Goal: Entertainment & Leisure: Consume media (video, audio)

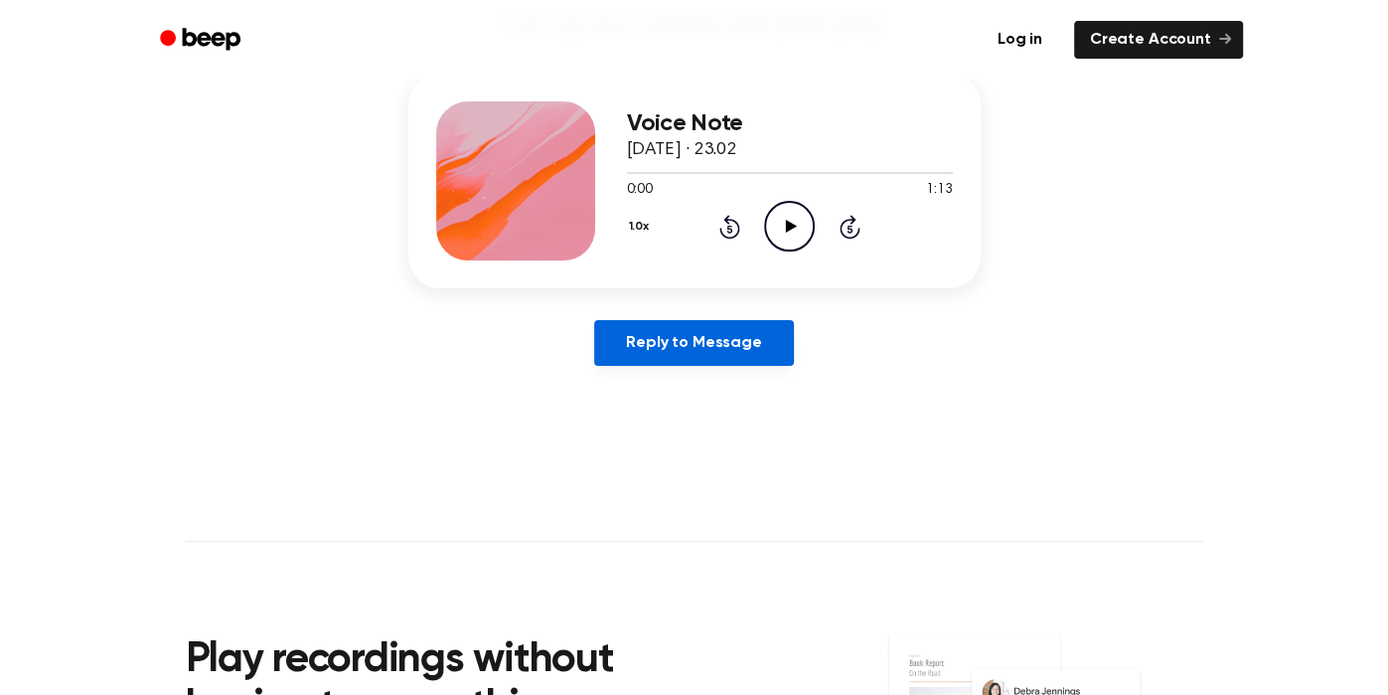
scroll to position [241, 0]
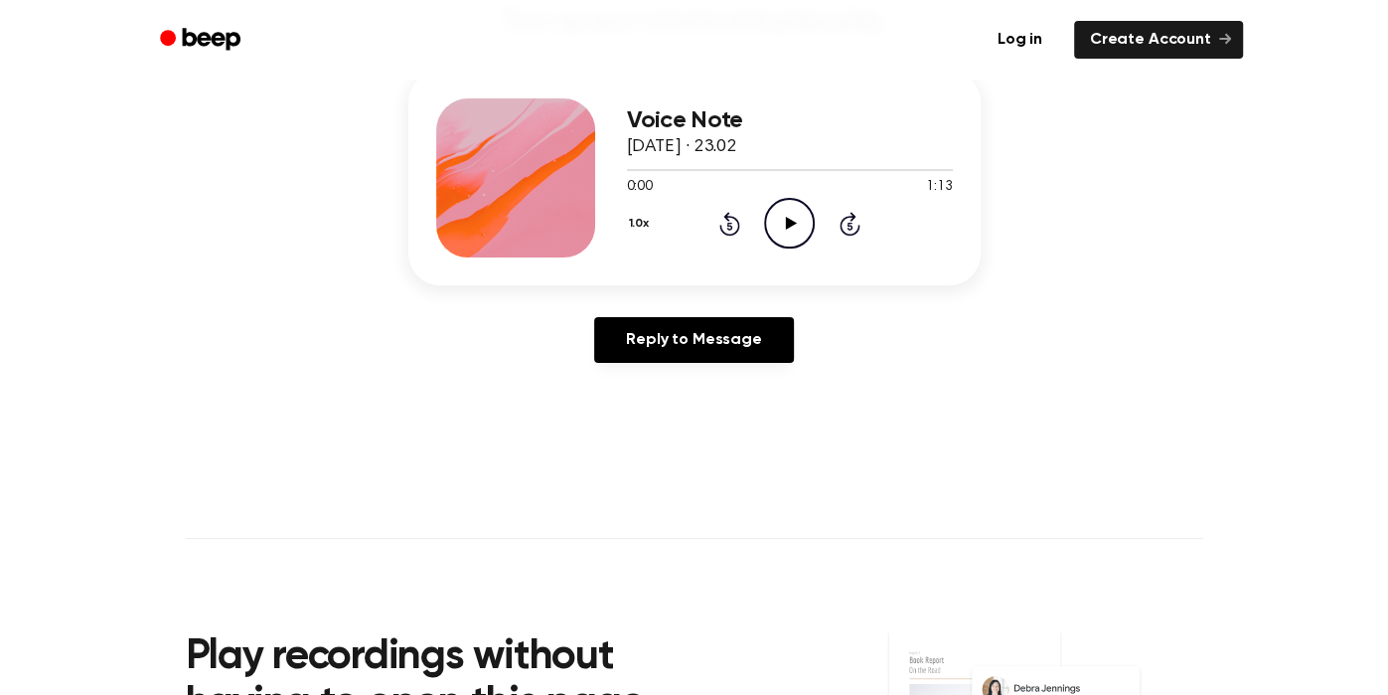
click at [780, 206] on icon "Play Audio" at bounding box center [789, 223] width 51 height 51
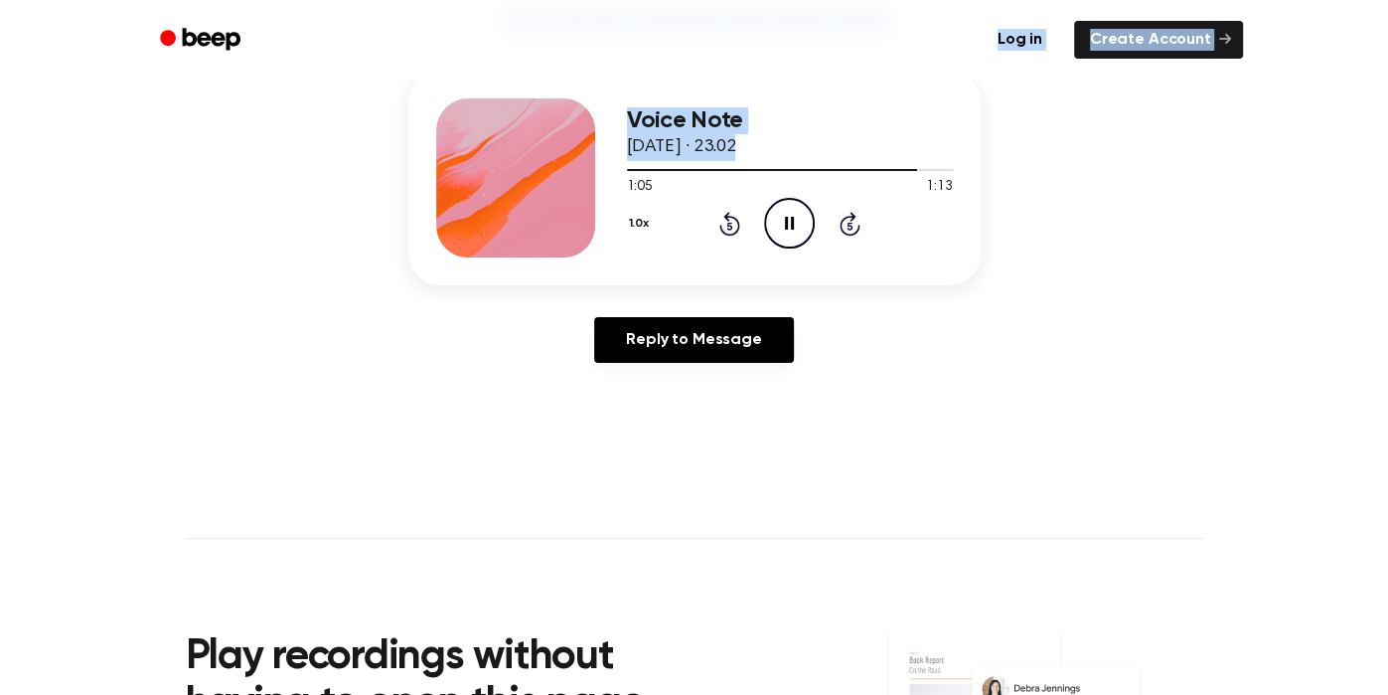
drag, startPoint x: 908, startPoint y: 170, endPoint x: 690, endPoint y: 86, distance: 234.0
click at [674, 82] on div "Voice Note [DATE] · 23.02 1:05 1:13 Your browser does not support the [object O…" at bounding box center [694, 178] width 572 height 215
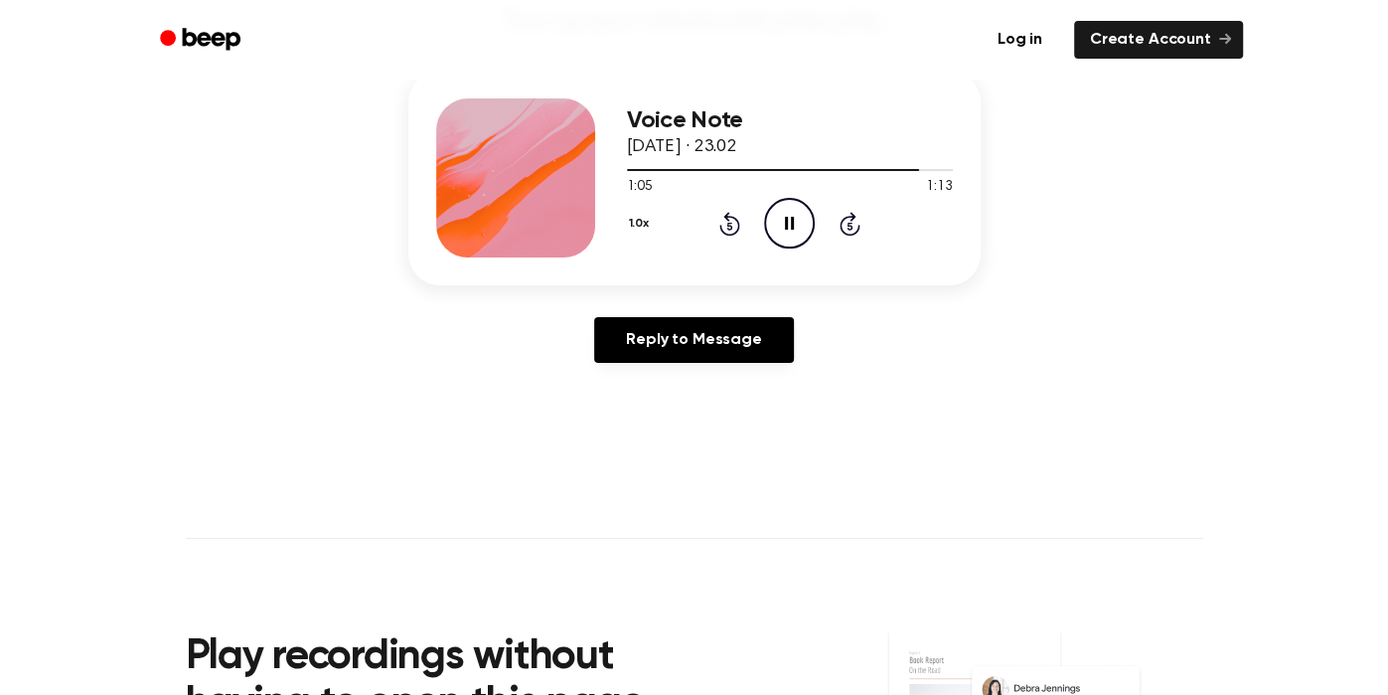
click at [1128, 265] on div "Voice Note [DATE] · 23.02 1:05 1:13 Your browser does not support the [object O…" at bounding box center [694, 225] width 1341 height 308
drag, startPoint x: 920, startPoint y: 169, endPoint x: 895, endPoint y: 195, distance: 35.8
click at [699, 165] on div at bounding box center [790, 169] width 326 height 16
drag, startPoint x: 704, startPoint y: 179, endPoint x: 592, endPoint y: 145, distance: 116.3
click at [527, 133] on div "Voice Note [DATE] · 23.02 0:17 1:13 Your browser does not support the [object O…" at bounding box center [694, 178] width 572 height 215
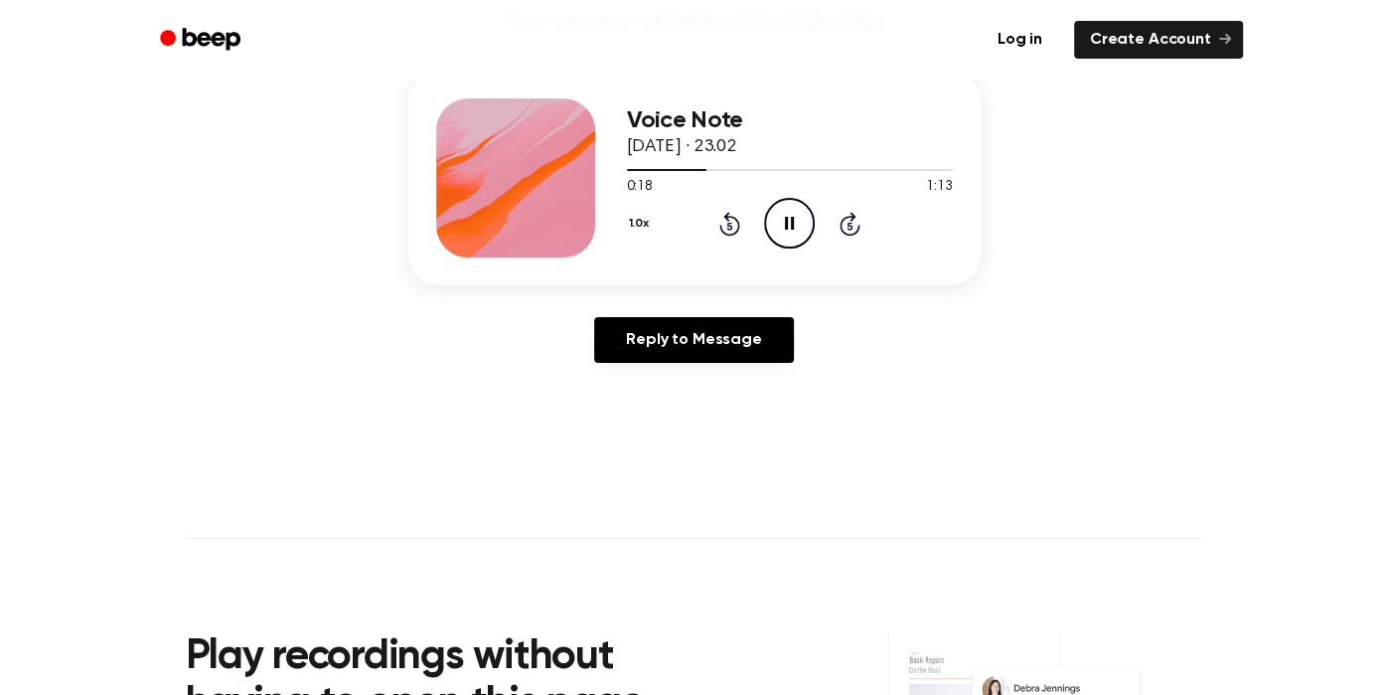
click at [1000, 212] on div "Voice Note [DATE] · 23.02 0:18 1:13 Your browser does not support the [object O…" at bounding box center [694, 225] width 1341 height 308
click at [627, 170] on div at bounding box center [790, 169] width 326 height 16
click at [773, 230] on icon "Pause Audio" at bounding box center [789, 223] width 51 height 51
click at [771, 225] on icon "Play Audio" at bounding box center [789, 223] width 51 height 51
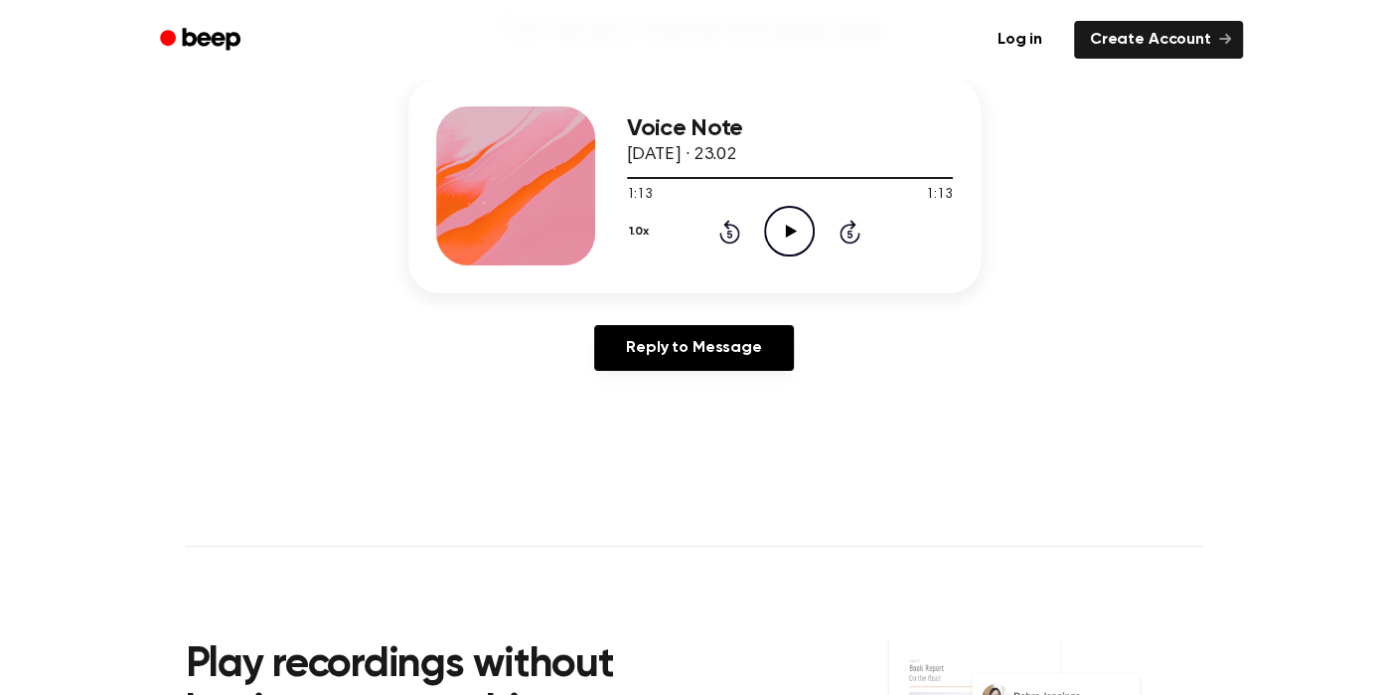
scroll to position [230, 0]
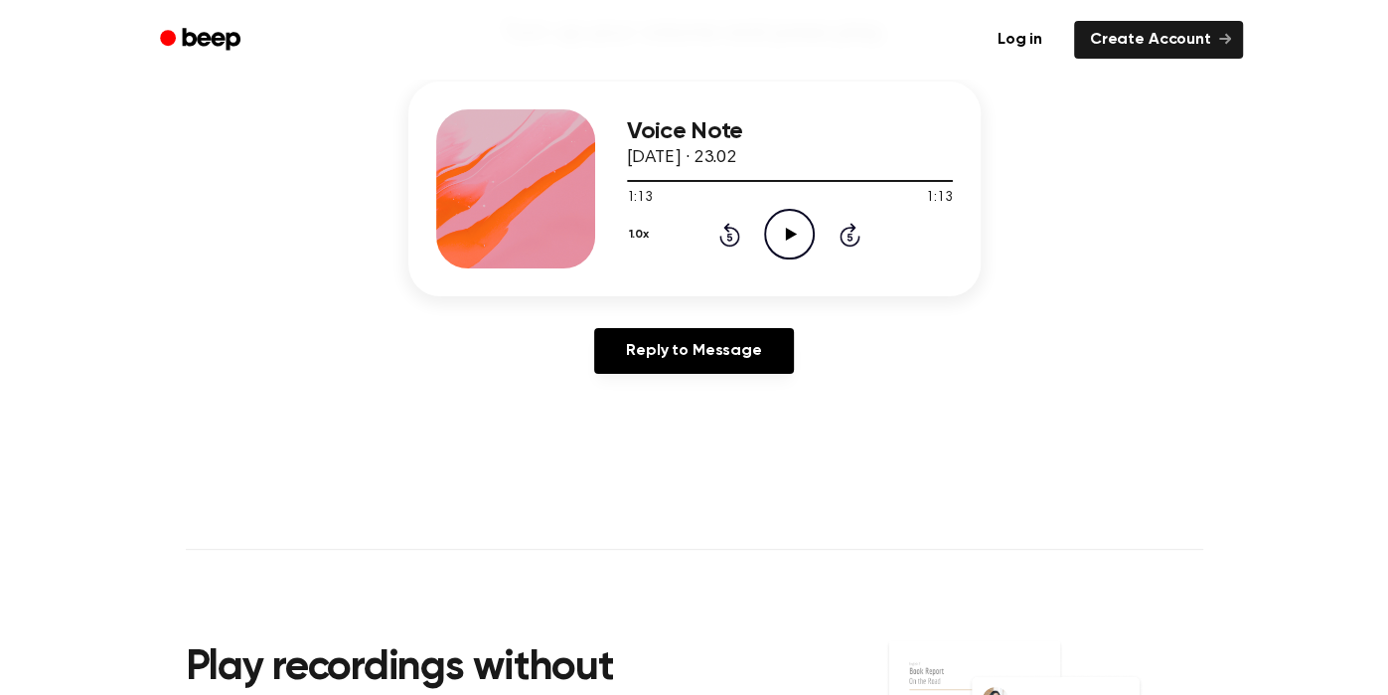
click at [778, 249] on icon "Play Audio" at bounding box center [789, 234] width 51 height 51
click at [794, 231] on icon "Pause Audio" at bounding box center [789, 234] width 51 height 51
drag, startPoint x: 830, startPoint y: 177, endPoint x: 766, endPoint y: 164, distance: 64.9
click at [766, 164] on div "Voice Note [DATE] · 23.02 0:44 1:13 Your browser does not support the [object O…" at bounding box center [790, 188] width 326 height 159
click at [755, 174] on div at bounding box center [790, 180] width 326 height 16
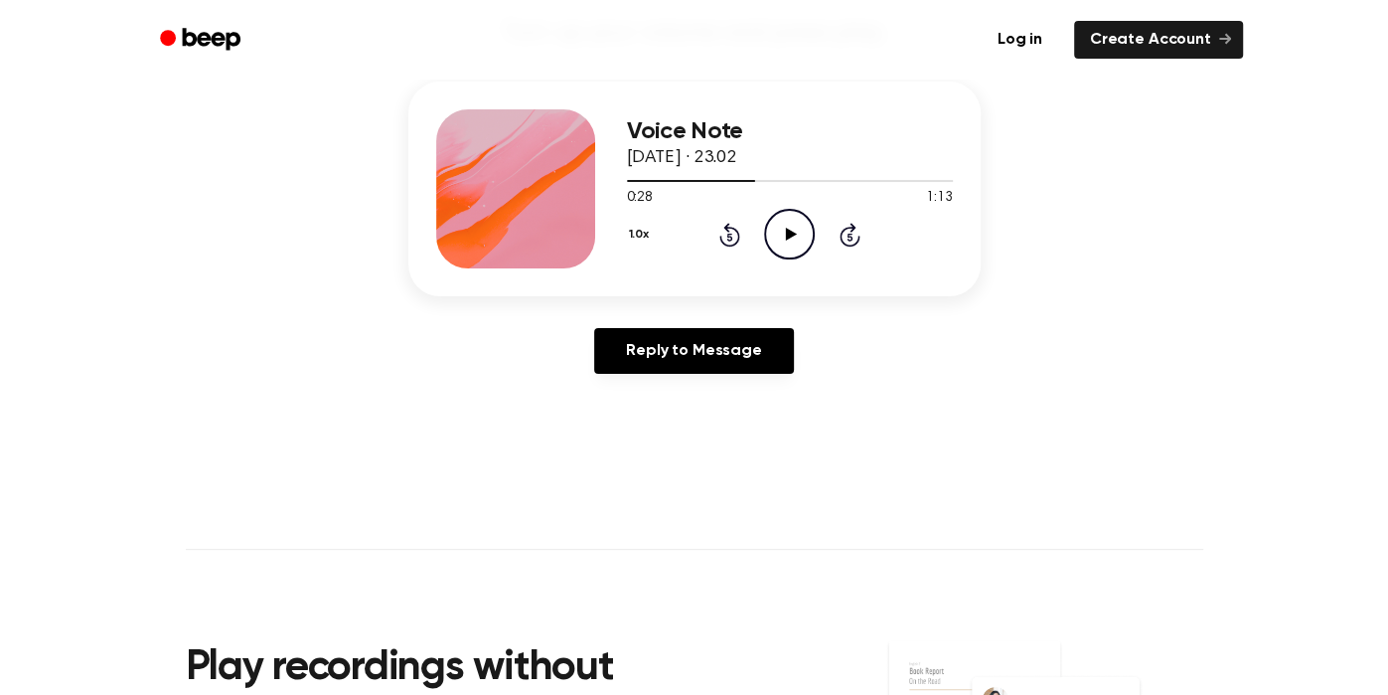
click at [813, 233] on circle at bounding box center [789, 234] width 49 height 49
click at [821, 170] on div "Voice Note [DATE] · 23.02" at bounding box center [790, 145] width 326 height 54
drag, startPoint x: 826, startPoint y: 183, endPoint x: 811, endPoint y: 182, distance: 14.9
click at [811, 182] on div at bounding box center [790, 180] width 326 height 16
click at [730, 225] on icon at bounding box center [730, 235] width 21 height 24
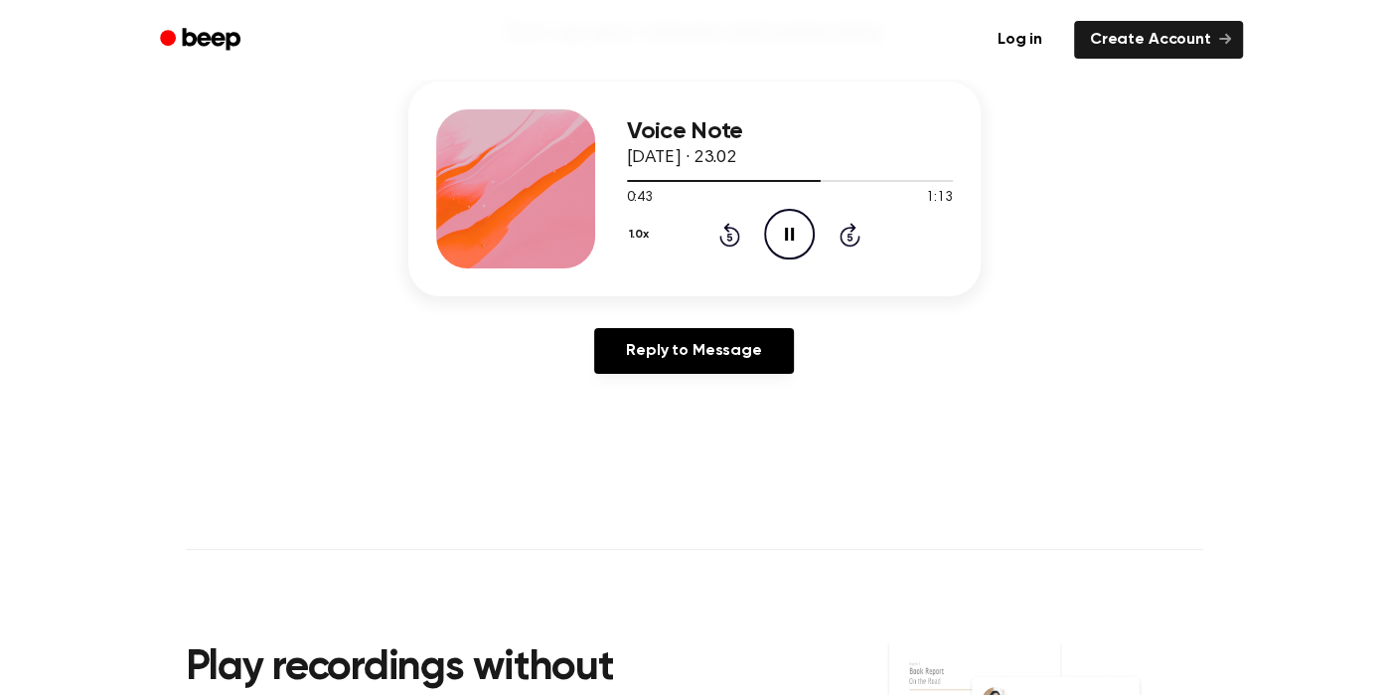
click at [725, 222] on icon "Rewind 5 seconds" at bounding box center [730, 235] width 22 height 26
click at [732, 243] on icon at bounding box center [730, 235] width 21 height 24
click at [734, 241] on icon at bounding box center [730, 235] width 21 height 24
click at [780, 234] on icon "Pause Audio" at bounding box center [789, 234] width 51 height 51
click at [775, 214] on icon "Play Audio" at bounding box center [789, 234] width 51 height 51
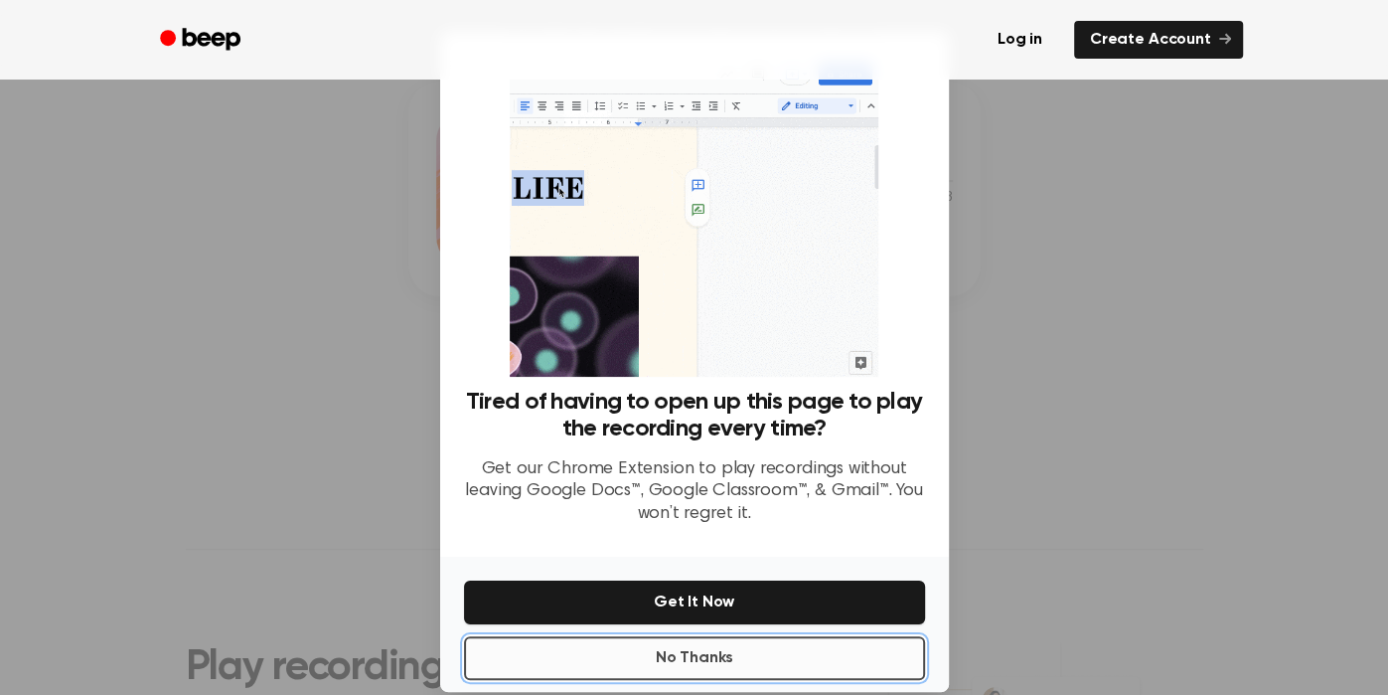
click at [714, 649] on button "No Thanks" at bounding box center [694, 658] width 461 height 44
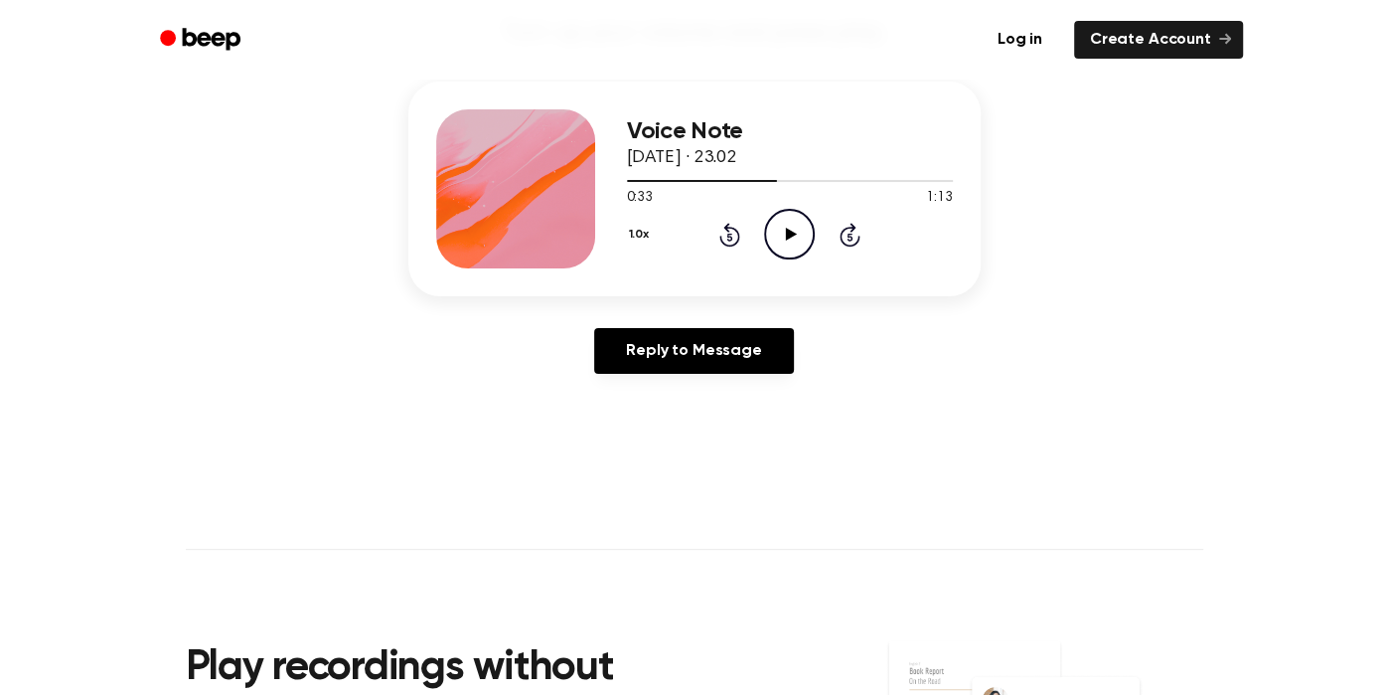
click at [791, 226] on icon "Play Audio" at bounding box center [789, 234] width 51 height 51
click at [781, 226] on icon "Pause Audio" at bounding box center [789, 234] width 51 height 51
click at [781, 226] on icon "Play Audio" at bounding box center [789, 234] width 51 height 51
click at [781, 226] on icon "Pause Audio" at bounding box center [789, 234] width 51 height 51
click at [781, 226] on icon "Play Audio" at bounding box center [789, 234] width 51 height 51
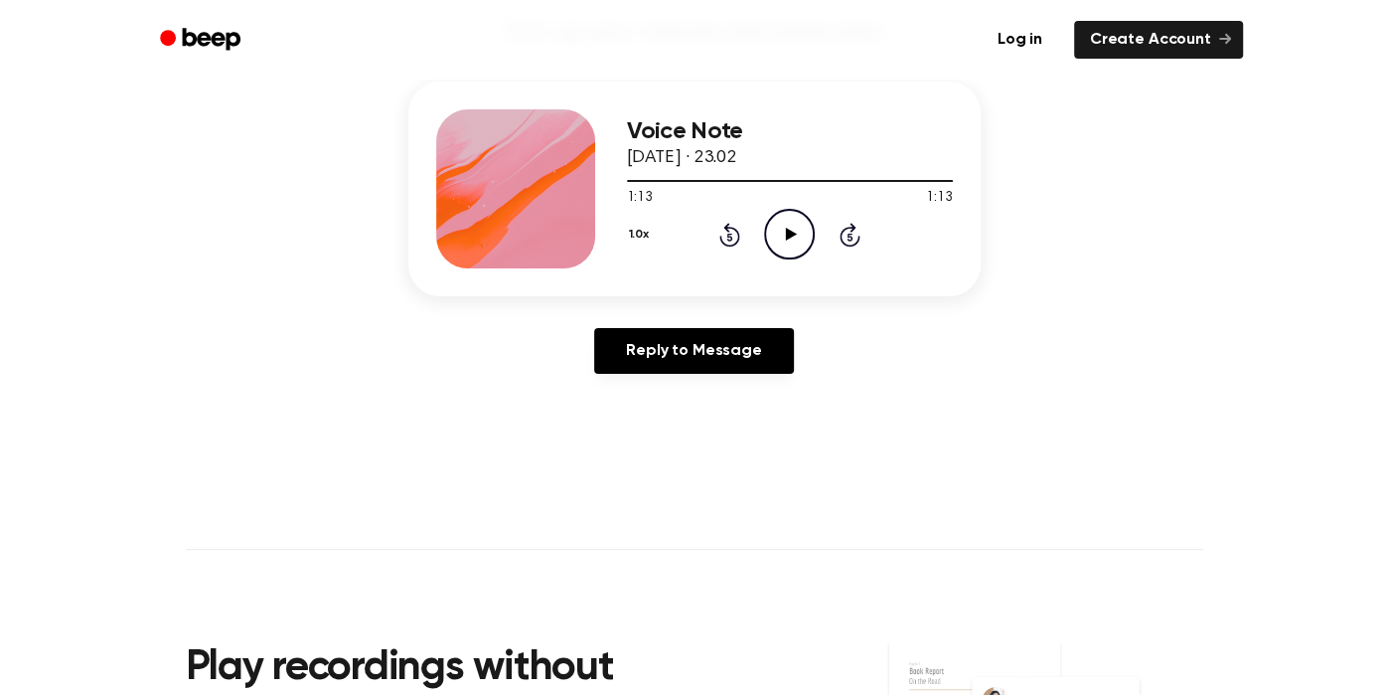
click at [783, 235] on icon "Play Audio" at bounding box center [789, 234] width 51 height 51
click at [728, 228] on icon at bounding box center [730, 235] width 21 height 24
click at [728, 227] on icon at bounding box center [730, 235] width 21 height 24
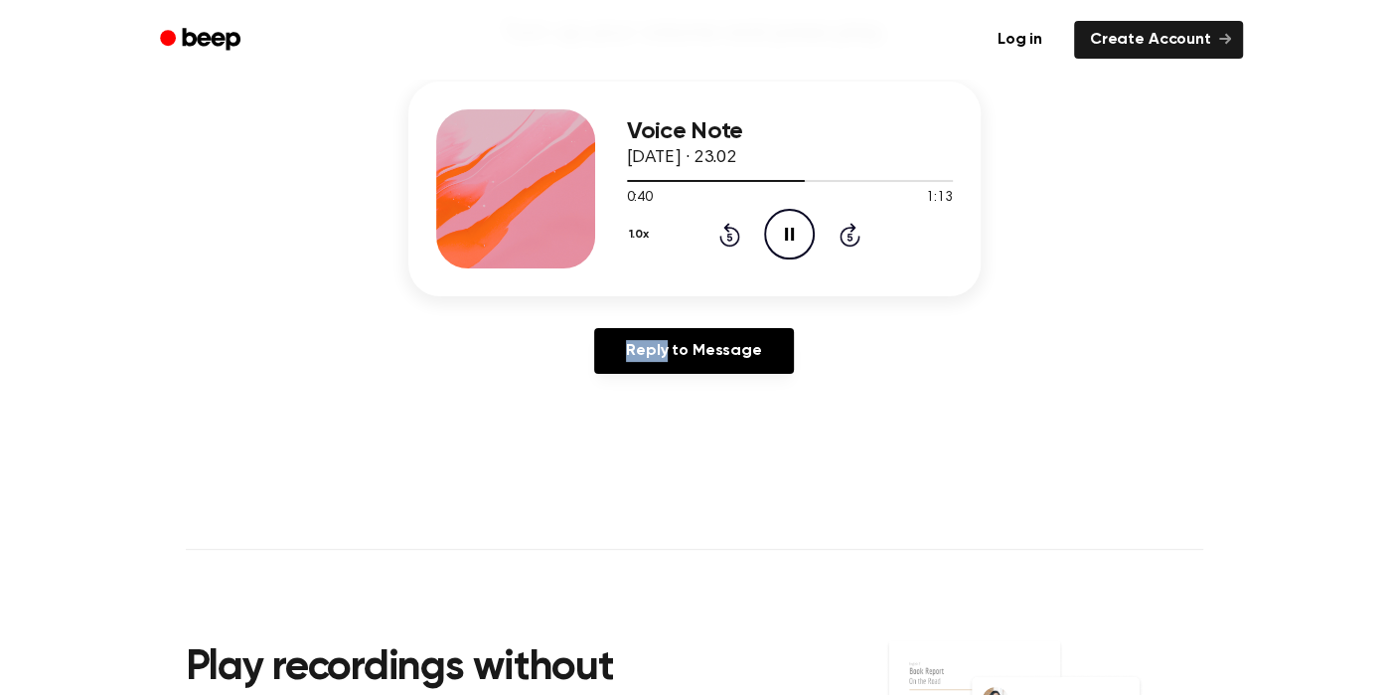
click at [728, 227] on icon at bounding box center [730, 235] width 21 height 24
click at [728, 229] on icon at bounding box center [730, 235] width 21 height 24
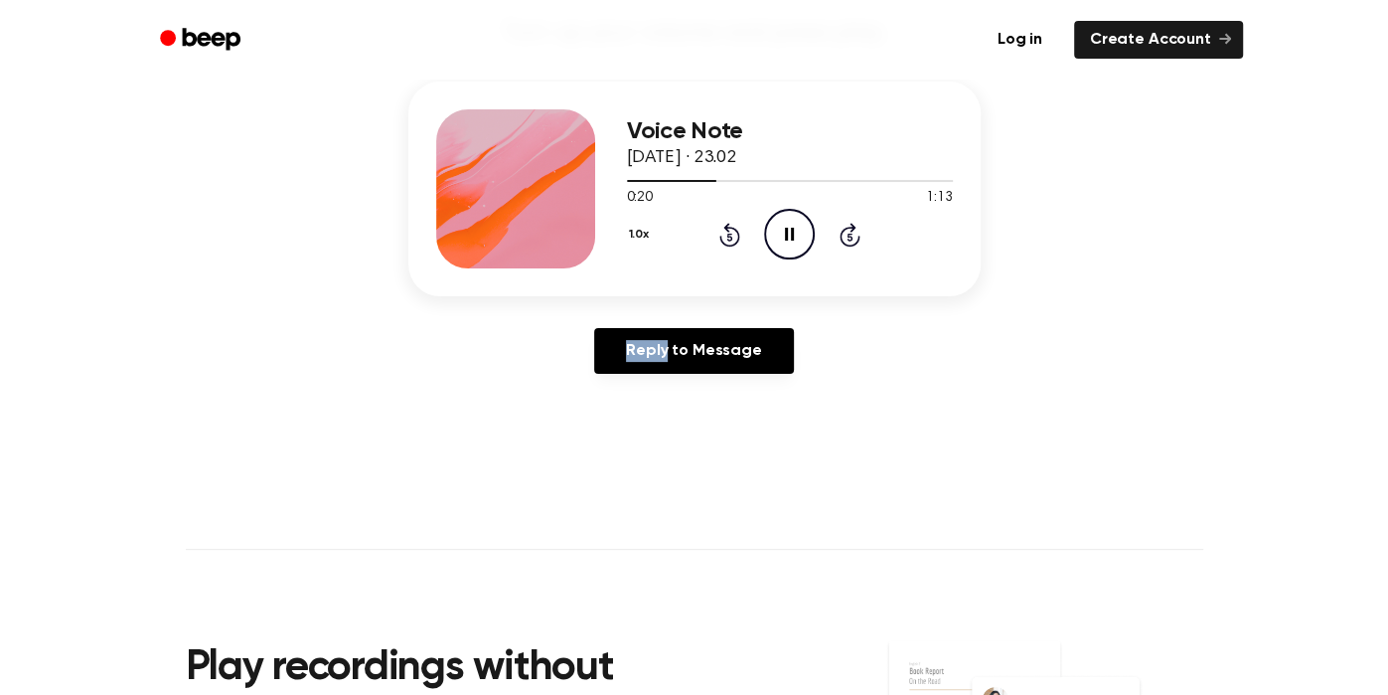
click at [728, 229] on icon at bounding box center [730, 235] width 21 height 24
click at [801, 214] on icon "Play Audio" at bounding box center [789, 234] width 51 height 51
click at [736, 185] on div at bounding box center [790, 180] width 326 height 16
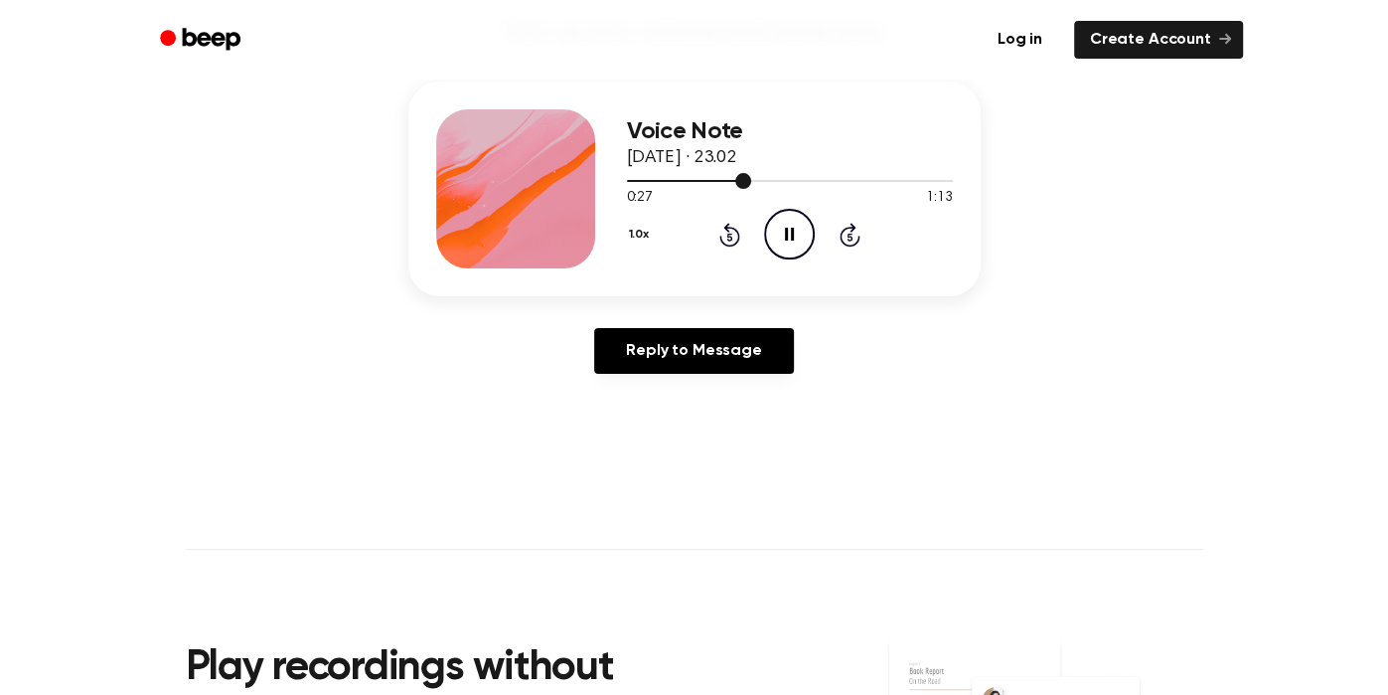
click at [786, 175] on div at bounding box center [790, 180] width 326 height 16
click at [819, 176] on div at bounding box center [790, 180] width 326 height 16
drag, startPoint x: 805, startPoint y: 176, endPoint x: 559, endPoint y: 181, distance: 246.5
click at [559, 181] on div "Voice Note [DATE] · 23.02 0:43 1:13 Your browser does not support the [object O…" at bounding box center [694, 188] width 572 height 215
click at [820, 249] on div "1.0x Rewind 5 seconds Play Audio Skip 5 seconds" at bounding box center [790, 234] width 326 height 51
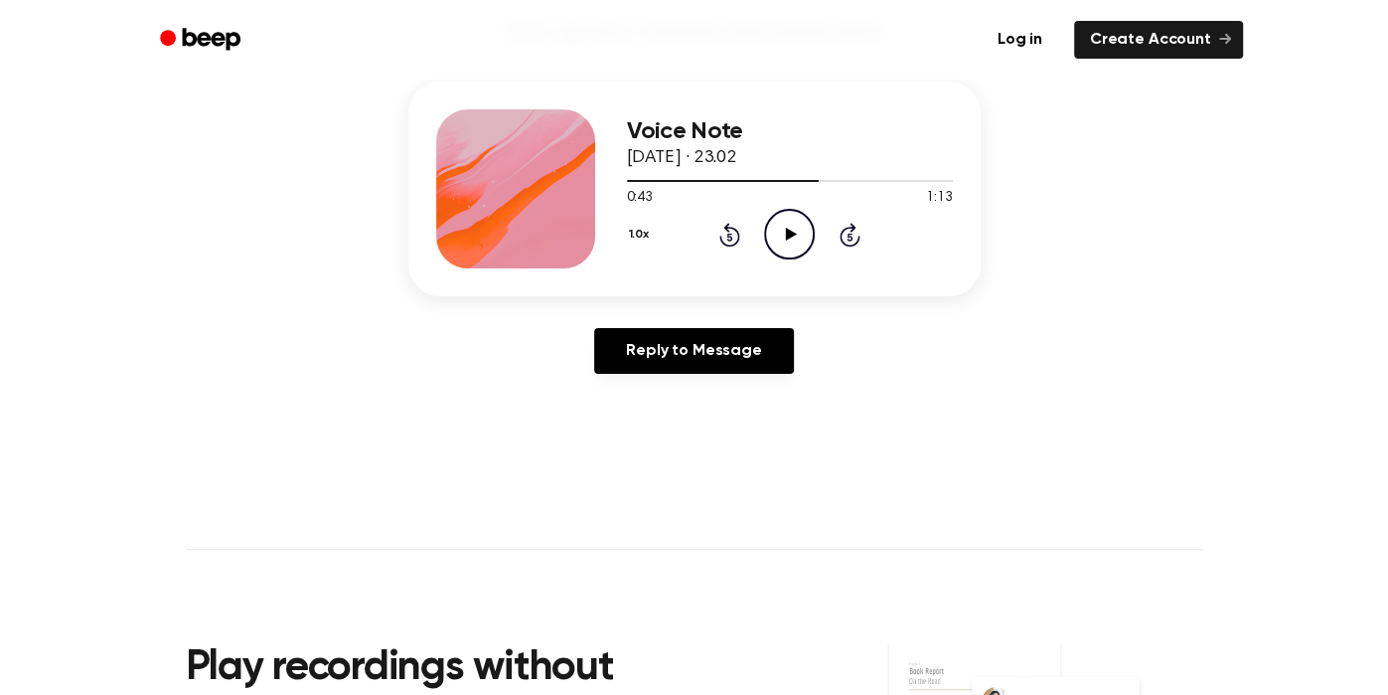
click at [789, 227] on icon "Play Audio" at bounding box center [789, 234] width 51 height 51
drag, startPoint x: 842, startPoint y: 181, endPoint x: 740, endPoint y: 143, distance: 108.2
click at [600, 207] on div "Voice Note [DATE] · 23.02 0:51 1:13 Your browser does not support the [object O…" at bounding box center [694, 188] width 572 height 215
click at [623, 188] on div "Voice Note [DATE] · 23.02 0:53 1:13 Your browser does not support the [object O…" at bounding box center [694, 188] width 572 height 215
click at [634, 180] on div at bounding box center [746, 181] width 239 height 2
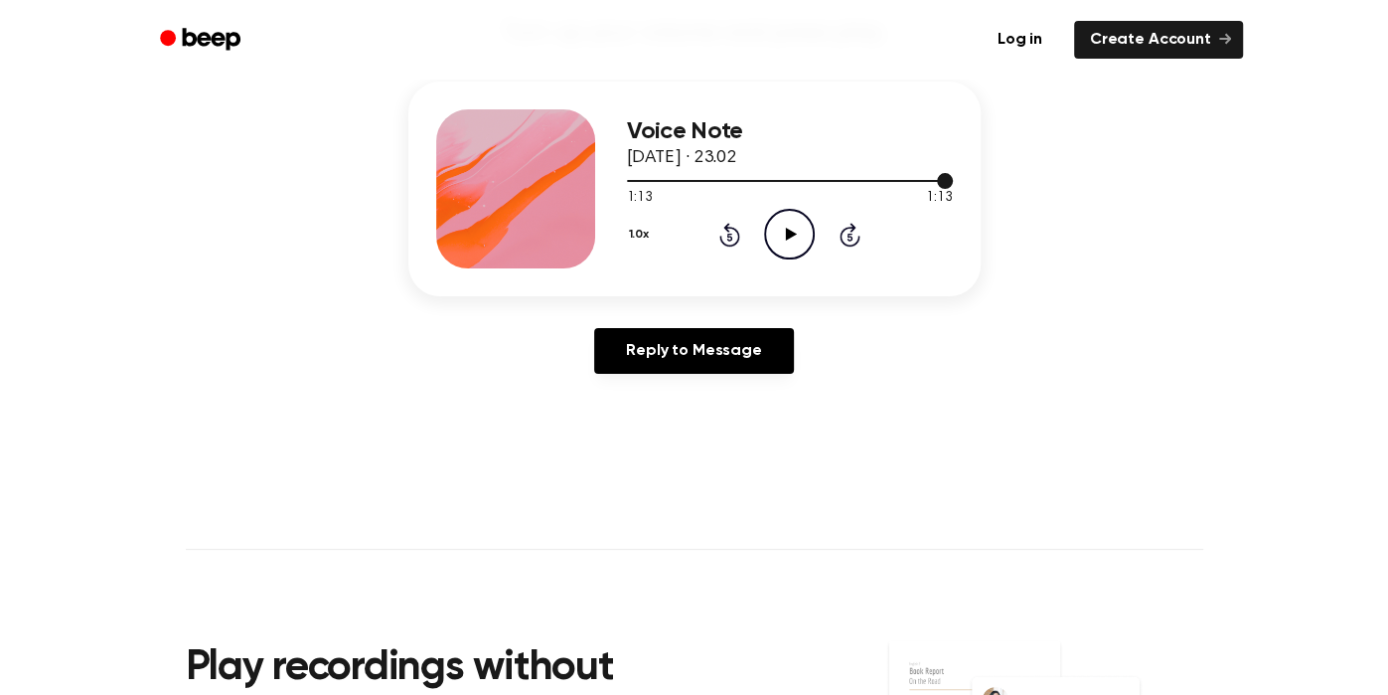
click at [641, 180] on div at bounding box center [790, 180] width 326 height 16
click at [786, 236] on icon at bounding box center [791, 234] width 11 height 13
click at [746, 175] on div at bounding box center [790, 180] width 326 height 16
click at [768, 189] on div "1:13 1:13" at bounding box center [790, 198] width 326 height 21
click at [793, 172] on div at bounding box center [790, 180] width 326 height 16
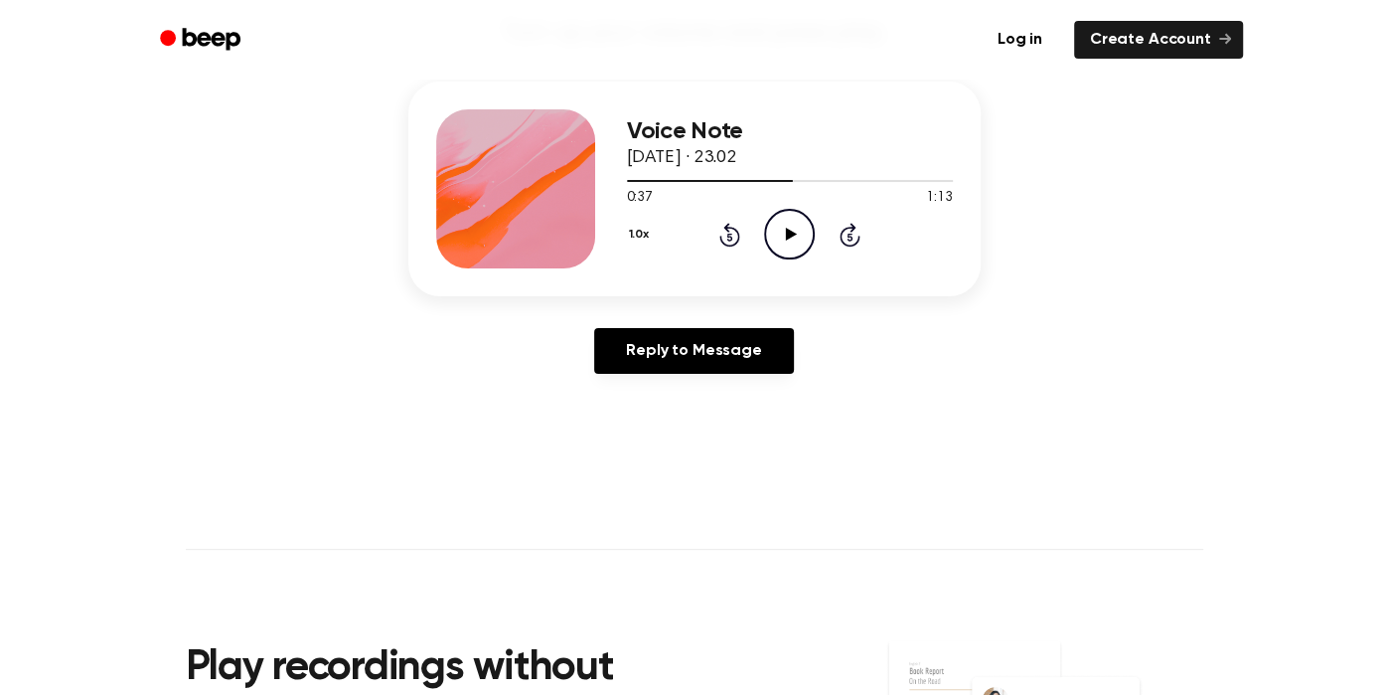
click at [795, 240] on icon "Play Audio" at bounding box center [789, 234] width 51 height 51
click at [784, 237] on icon "Play Audio" at bounding box center [789, 234] width 51 height 51
click at [799, 232] on icon "Play Audio" at bounding box center [789, 234] width 51 height 51
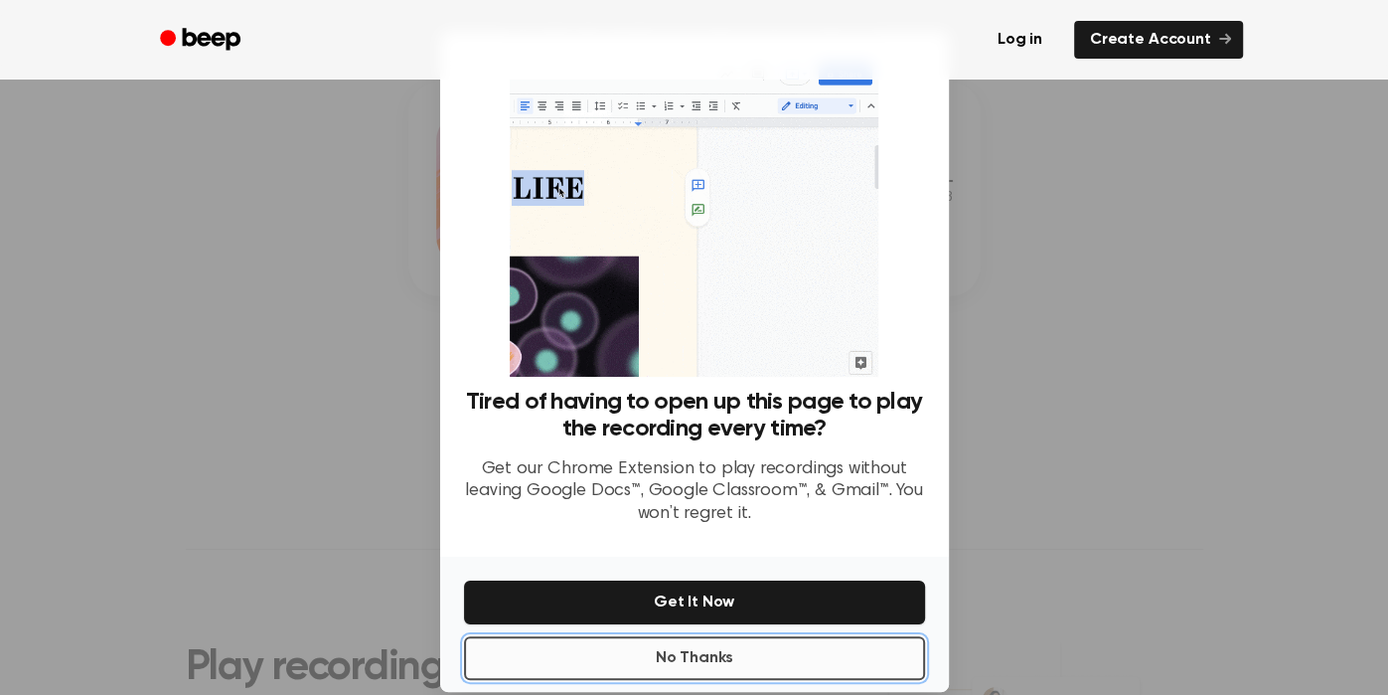
click at [556, 655] on button "No Thanks" at bounding box center [694, 658] width 461 height 44
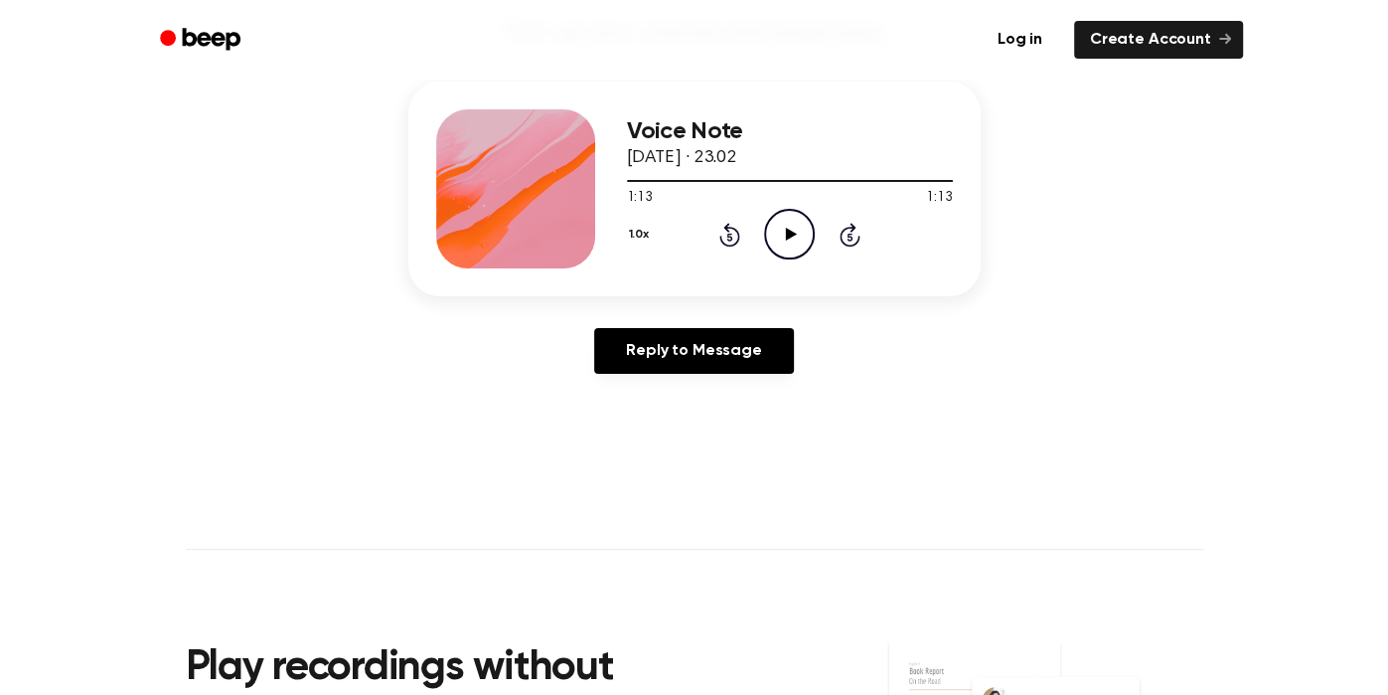
click at [794, 229] on icon "Play Audio" at bounding box center [789, 234] width 51 height 51
click at [729, 177] on div at bounding box center [790, 180] width 326 height 16
click at [735, 184] on div at bounding box center [790, 180] width 326 height 16
drag, startPoint x: 686, startPoint y: 180, endPoint x: 687, endPoint y: 168, distance: 12.0
click at [687, 180] on div at bounding box center [743, 181] width 233 height 2
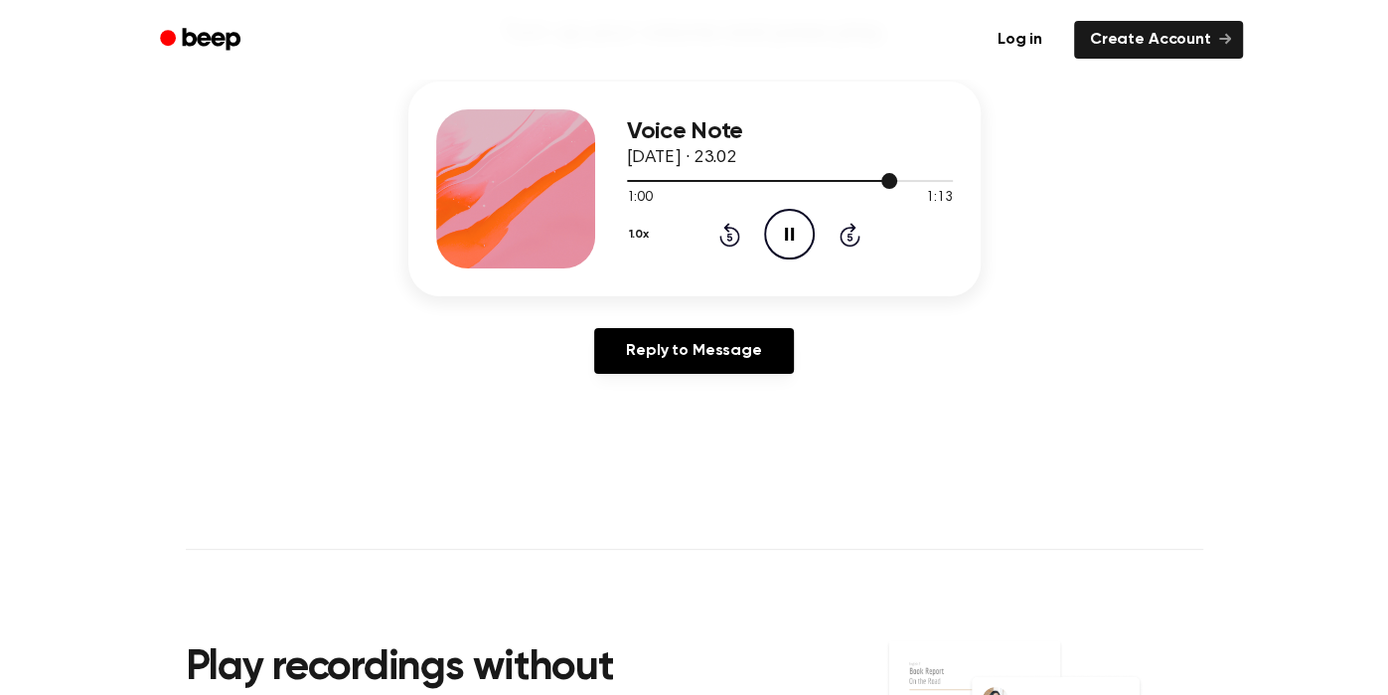
click at [837, 183] on div at bounding box center [790, 180] width 326 height 16
